Goal: Transaction & Acquisition: Purchase product/service

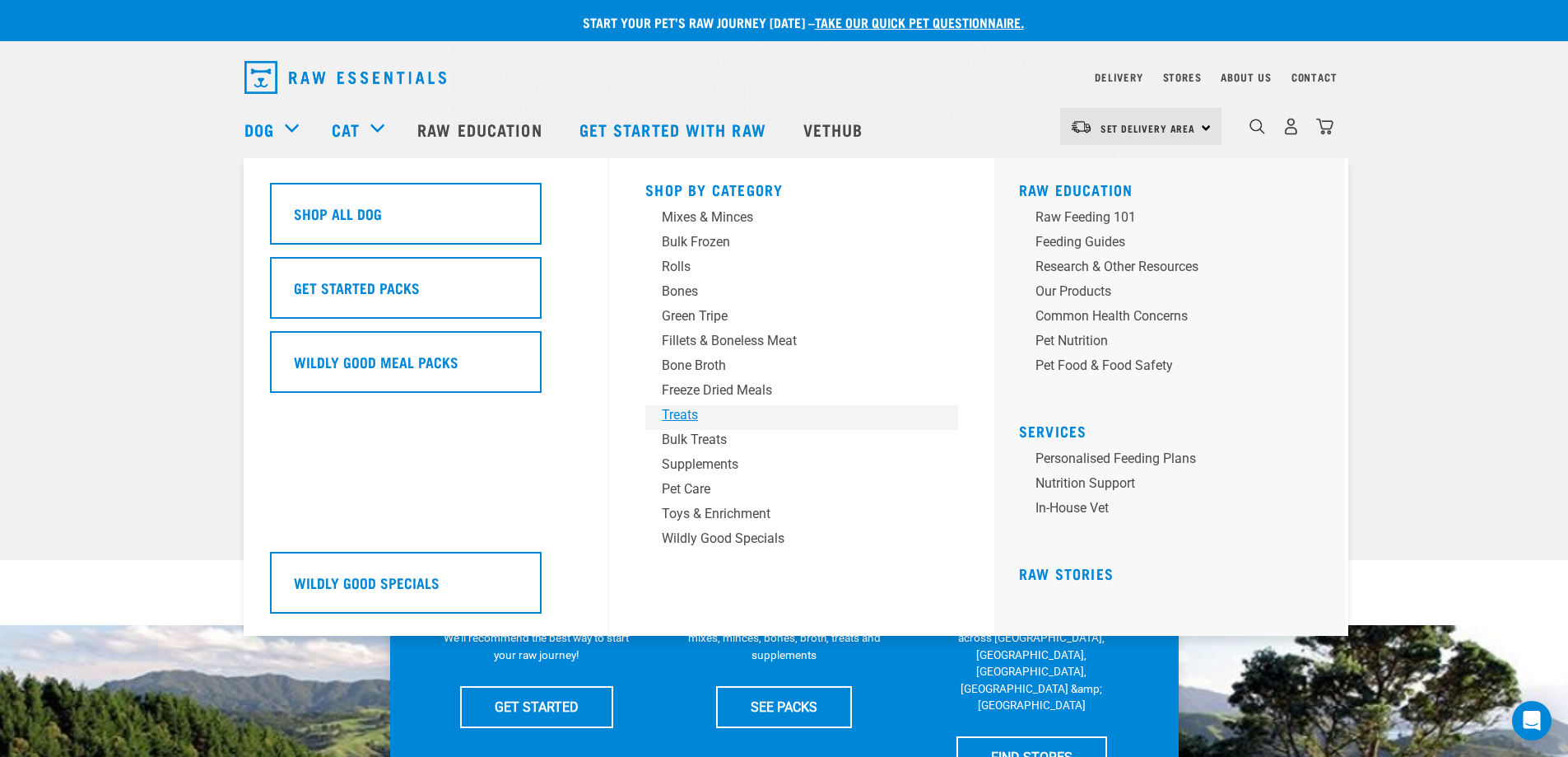
click at [678, 413] on div "Treats" at bounding box center [790, 415] width 257 height 20
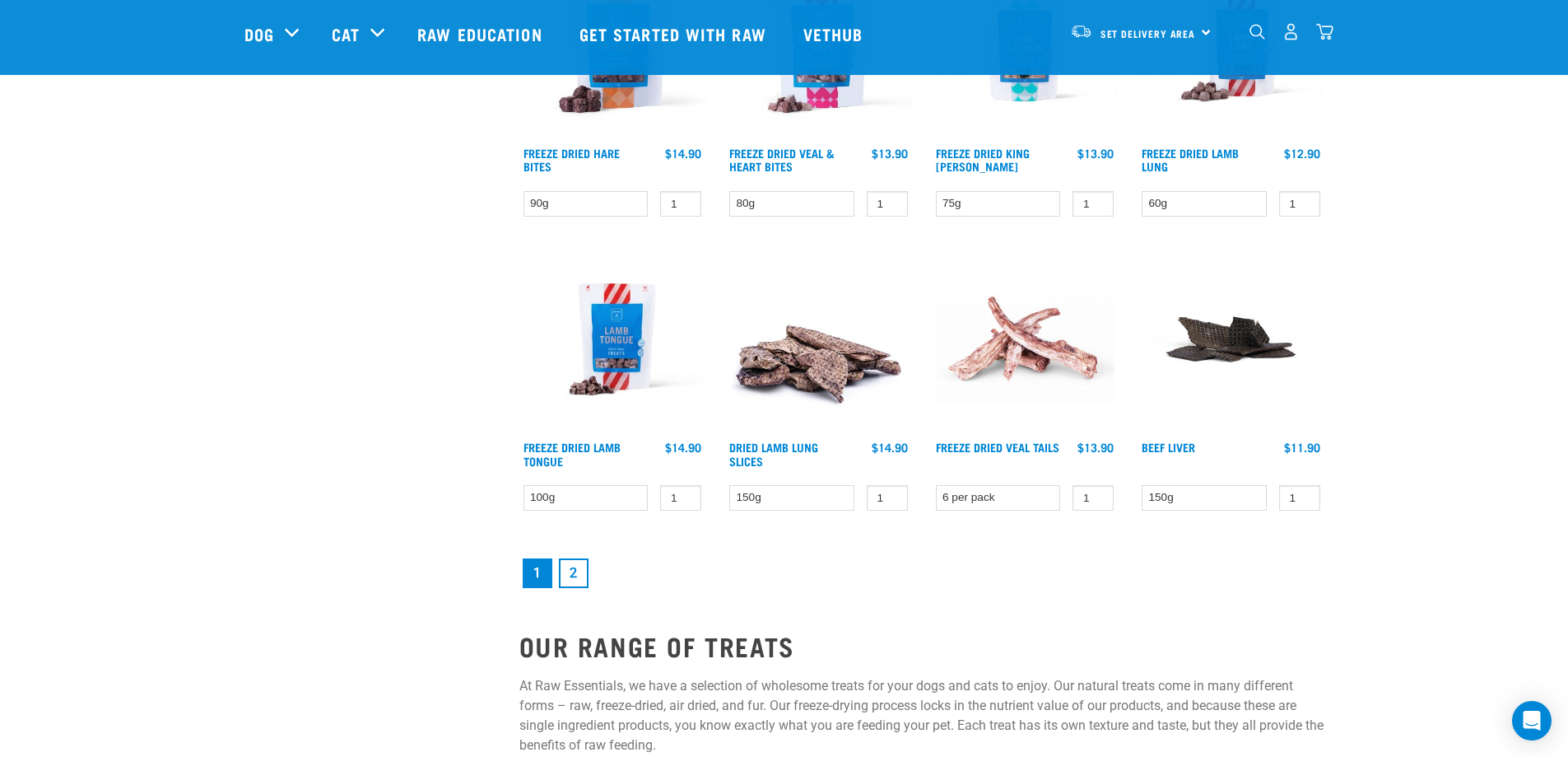
scroll to position [2141, 0]
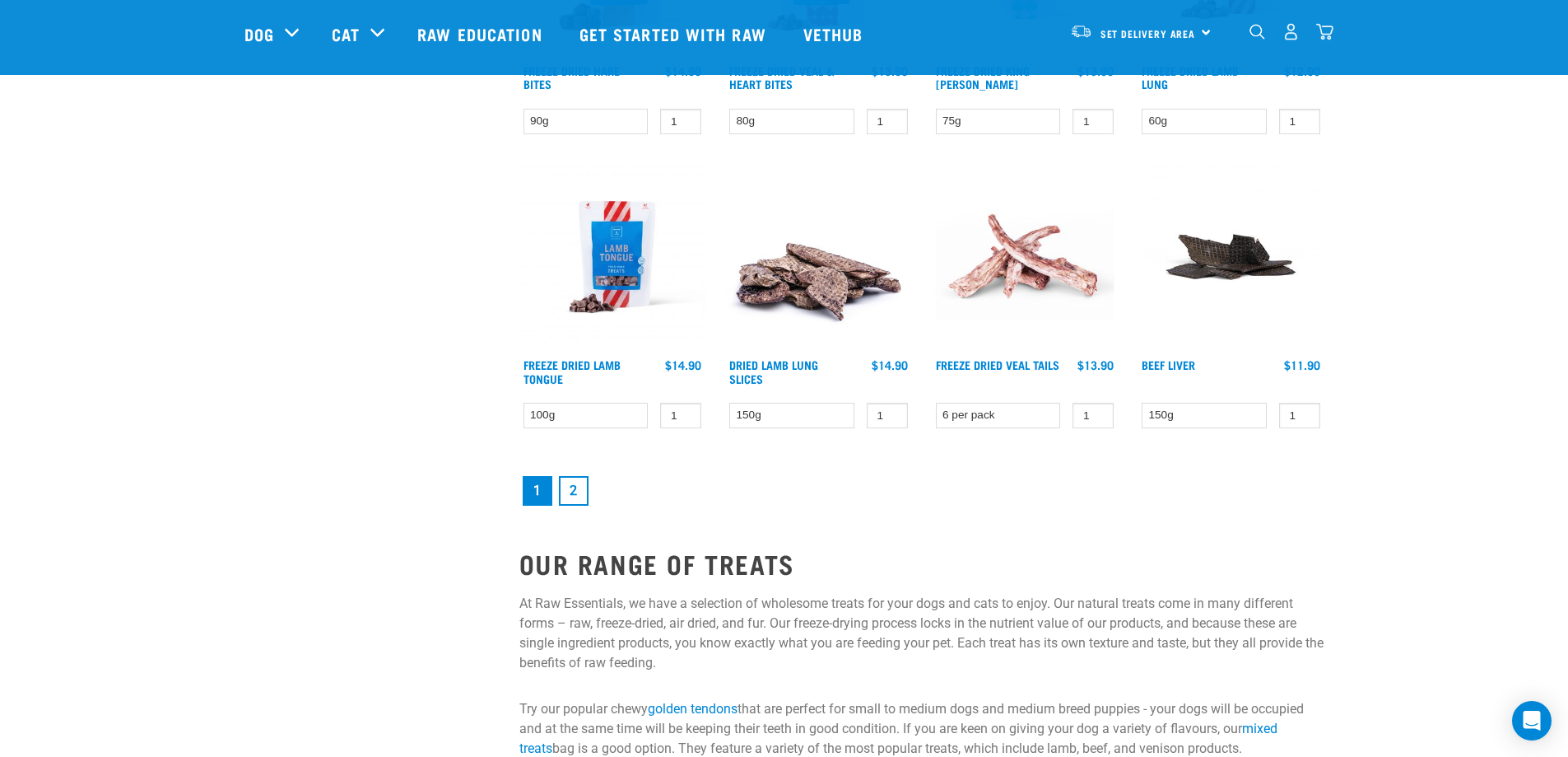
click at [575, 482] on link "2" at bounding box center [574, 491] width 30 height 30
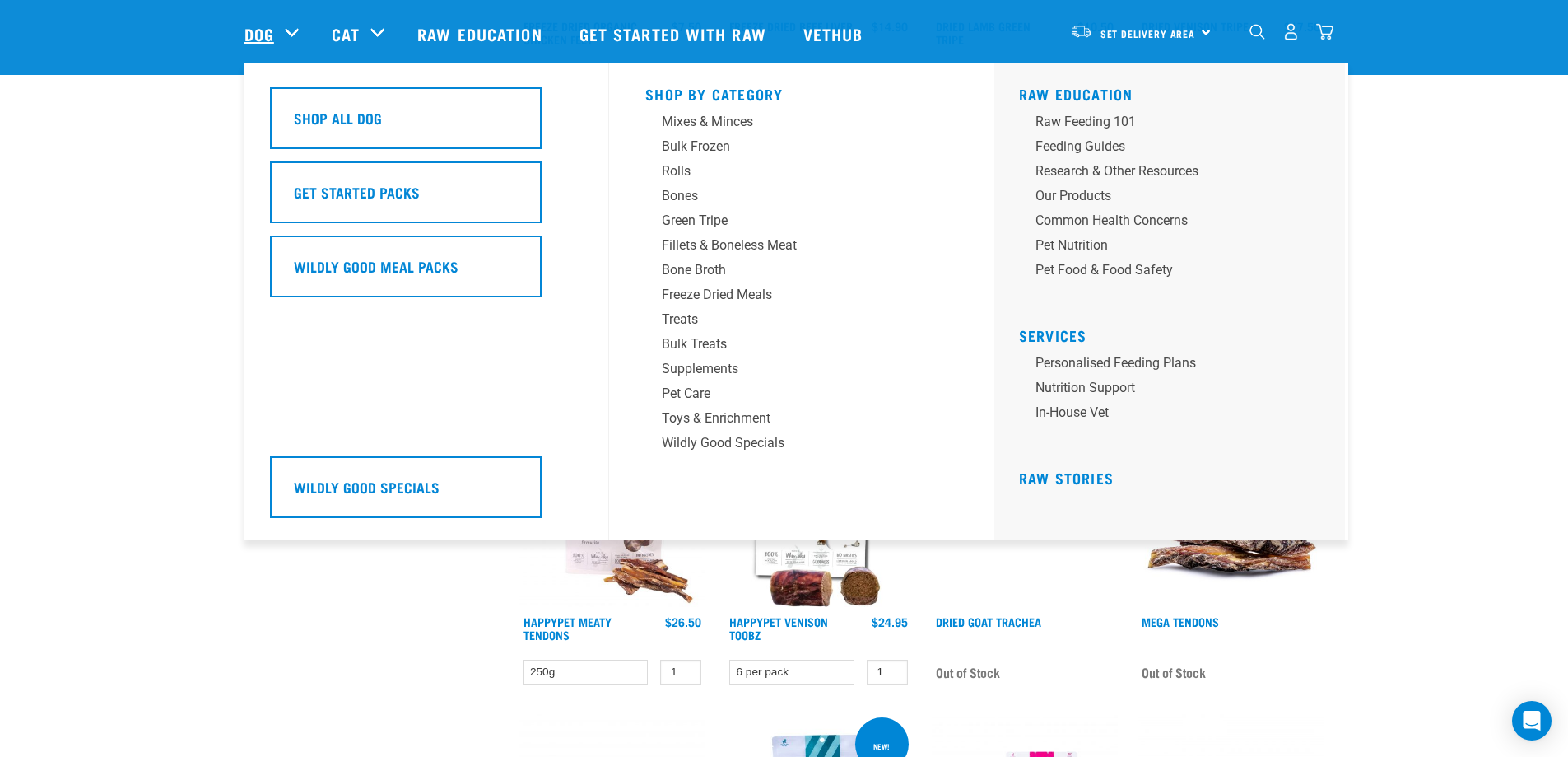
scroll to position [906, 0]
